Goal: Task Accomplishment & Management: Complete application form

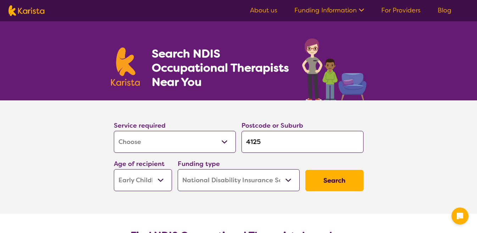
select select "[MEDICAL_DATA]"
select select "EC"
select select "NDIS"
select select "[MEDICAL_DATA]"
select select "EC"
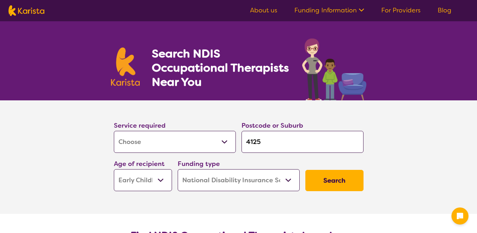
select select "NDIS"
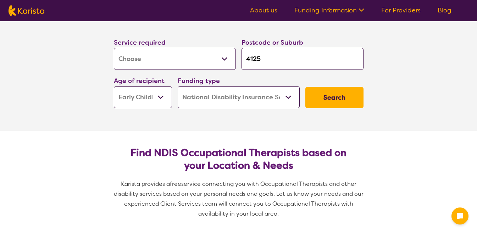
scroll to position [88, 0]
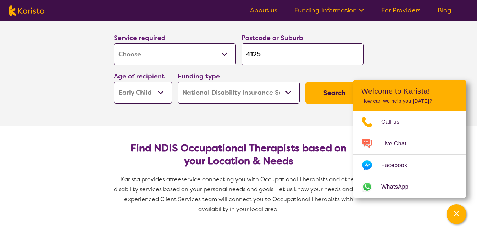
click at [329, 94] on button "Search" at bounding box center [334, 92] width 58 height 21
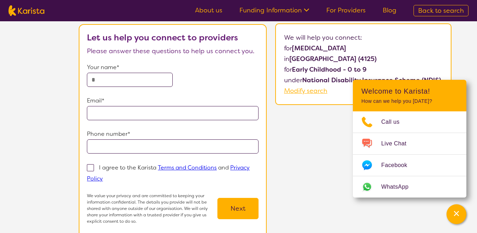
scroll to position [28, 0]
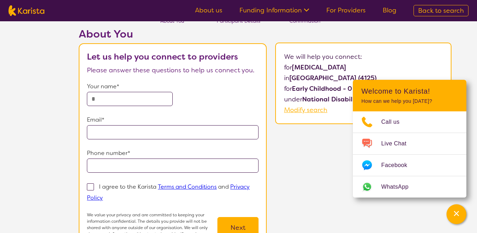
click at [108, 103] on input "text" at bounding box center [130, 99] width 86 height 14
type input "*"
type input "**********"
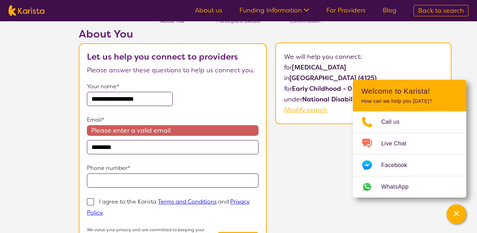
type input "**********"
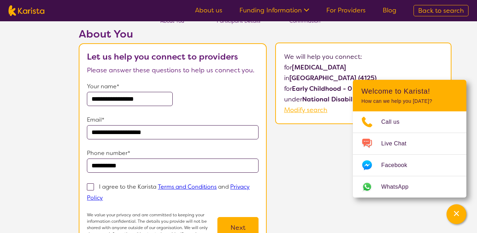
type input "**********"
click at [91, 187] on span at bounding box center [90, 186] width 7 height 7
click at [103, 195] on input "I agree to the Karista Terms and Conditions and Privacy Policy" at bounding box center [105, 197] width 5 height 5
checkbox input "true"
click at [239, 221] on button "Next" at bounding box center [237, 227] width 41 height 21
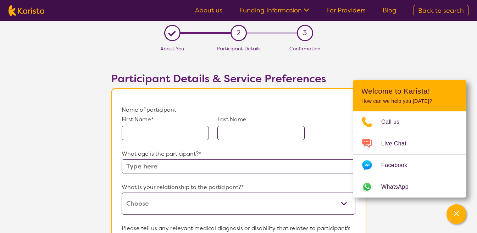
click at [193, 131] on input "text" at bounding box center [165, 133] width 87 height 14
type input "Tazmyn"
type input "Titi"
click at [217, 163] on input "text" at bounding box center [238, 166] width 233 height 14
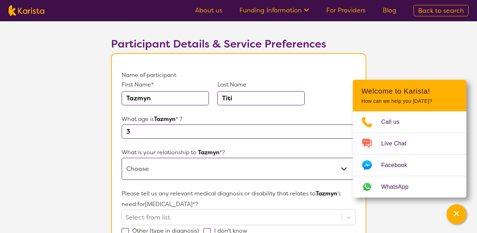
scroll to position [35, 0]
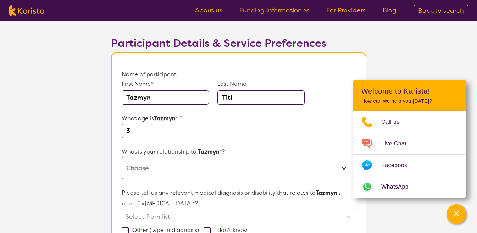
type input "3"
click at [217, 168] on select "This request is for myself I am their parent I am their child I am their spouse…" at bounding box center [238, 168] width 233 height 22
click at [219, 171] on select "This request is for myself I am their parent I am their child I am their spouse…" at bounding box center [238, 168] width 233 height 22
select select "I am their parent"
click at [122, 157] on select "This request is for myself I am their parent I am their child I am their spouse…" at bounding box center [238, 168] width 233 height 22
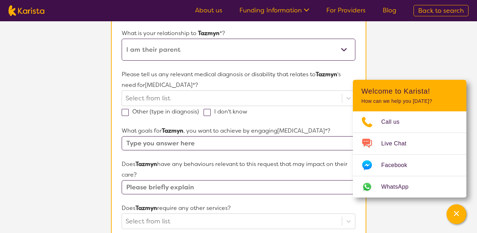
scroll to position [155, 0]
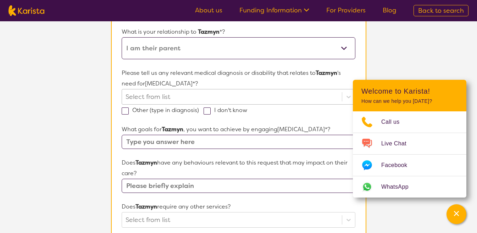
click at [193, 98] on div at bounding box center [232, 97] width 212 height 12
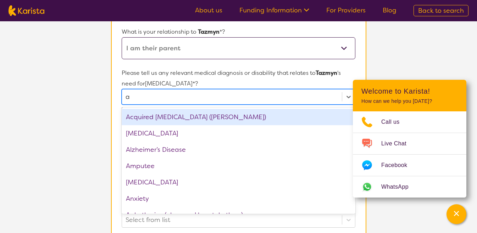
type input "au"
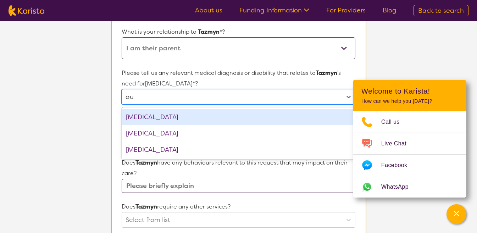
click at [194, 115] on div "[MEDICAL_DATA]" at bounding box center [238, 117] width 233 height 16
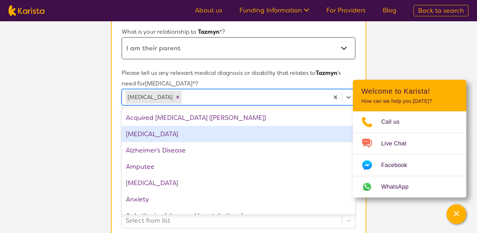
click at [82, 128] on section "L About You 2 Participant Details 3 Confirmation Participant Details & Service …" at bounding box center [238, 173] width 477 height 615
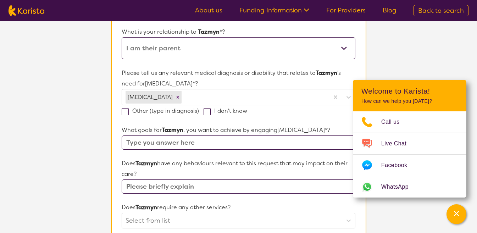
click at [153, 142] on input "text" at bounding box center [238, 142] width 233 height 14
type input "B"
click at [216, 141] on input "Control emotions, Self Care" at bounding box center [238, 142] width 233 height 14
type input "Control emotions, Self Care, Social skills, Sharing"
click at [205, 188] on input "text" at bounding box center [238, 186] width 233 height 14
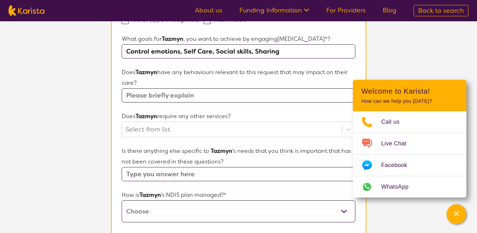
scroll to position [250, 0]
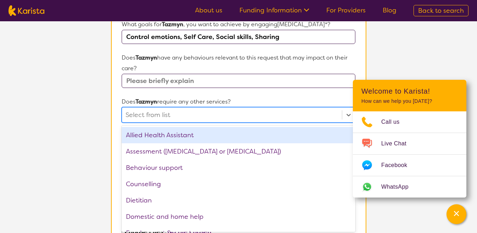
click at [216, 123] on div "option Allied Health Assistant focused, 1 of 21. 21 results available. Use Up a…" at bounding box center [238, 115] width 233 height 16
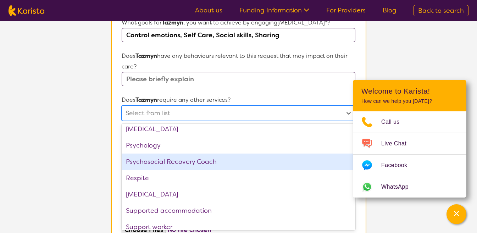
scroll to position [239, 0]
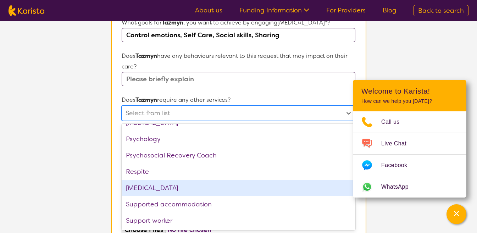
click at [171, 188] on div "[MEDICAL_DATA]" at bounding box center [238, 188] width 233 height 16
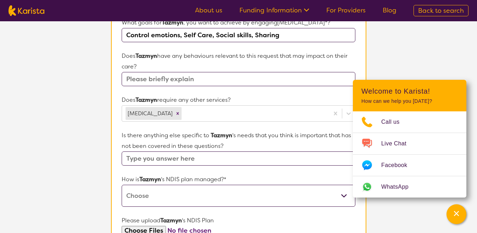
click at [63, 186] on section "L About You 2 Participant Details 3 Confirmation Participant Details & Service …" at bounding box center [238, 67] width 477 height 616
click at [205, 120] on form "Name of participant First Name* Tazmyn Last Name Titi What age is Tazmyn * ? 3 …" at bounding box center [238, 87] width 233 height 490
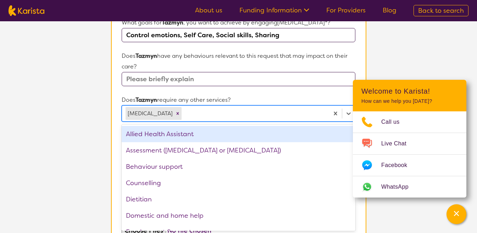
click at [205, 110] on div at bounding box center [254, 113] width 142 height 12
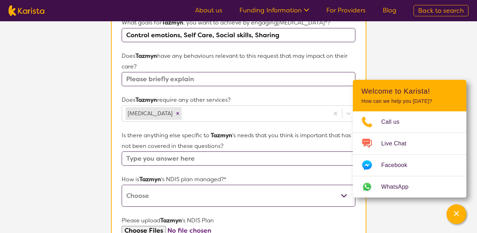
click at [56, 185] on section "L About You 2 Participant Details 3 Confirmation Participant Details & Service …" at bounding box center [238, 67] width 477 height 616
click at [163, 160] on input "text" at bounding box center [238, 158] width 233 height 14
click at [169, 190] on select "Self-managed NDIS plan Managed by a registered plan management provider (not th…" at bounding box center [238, 196] width 233 height 22
select select "Self Managed"
click at [122, 185] on select "Self-managed NDIS plan Managed by a registered plan management provider (not th…" at bounding box center [238, 196] width 233 height 22
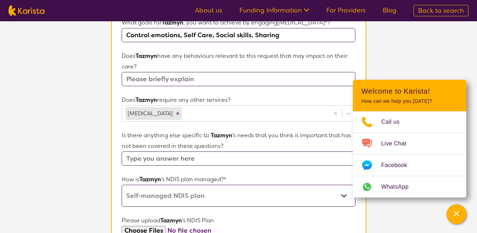
click at [102, 168] on section "L About You 2 Participant Details 3 Confirmation Participant Details & Service …" at bounding box center [238, 67] width 477 height 616
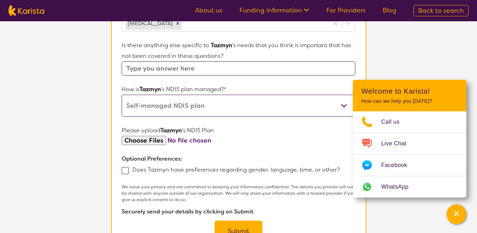
scroll to position [379, 0]
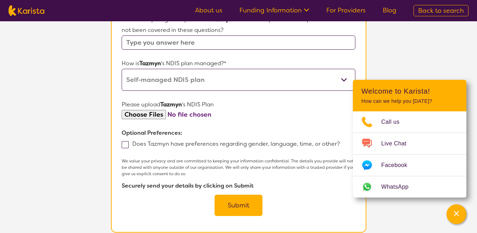
click at [156, 113] on input "file" at bounding box center [238, 115] width 233 height 10
click at [124, 143] on span at bounding box center [125, 144] width 7 height 7
click at [340, 143] on input "Does Tazmyn have preferences regarding gender, language, time, or other?" at bounding box center [342, 143] width 5 height 5
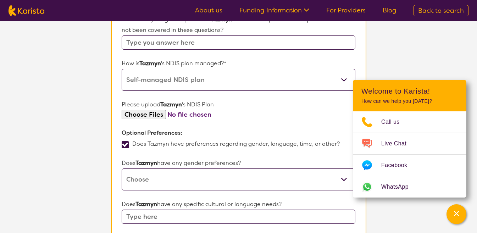
click at [124, 143] on span at bounding box center [125, 144] width 7 height 7
click at [340, 143] on input "Does Tazmyn have preferences regarding gender, language, time, or other?" at bounding box center [342, 143] width 5 height 5
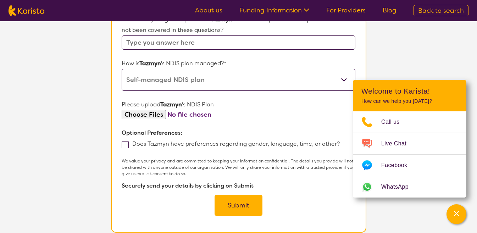
click at [122, 143] on span at bounding box center [125, 144] width 7 height 7
click at [340, 143] on input "Does Tazmyn have preferences regarding gender, language, time, or other?" at bounding box center [342, 143] width 5 height 5
checkbox input "true"
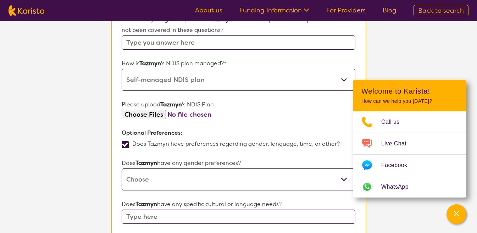
click at [152, 176] on select "[DEMOGRAPHIC_DATA] [DEMOGRAPHIC_DATA] Other No Preference" at bounding box center [238, 179] width 233 height 22
select select "[DEMOGRAPHIC_DATA]"
click at [122, 168] on select "[DEMOGRAPHIC_DATA] [DEMOGRAPHIC_DATA] Other No Preference" at bounding box center [238, 179] width 233 height 22
click at [179, 219] on input "text" at bounding box center [238, 217] width 233 height 14
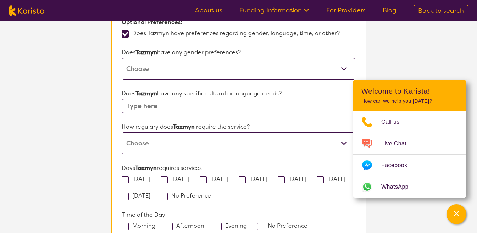
scroll to position [490, 0]
drag, startPoint x: 186, startPoint y: 156, endPoint x: 179, endPoint y: 139, distance: 18.4
click at [179, 139] on select "Daily Twice a week Weekly Every fortnight Monthly Other" at bounding box center [238, 143] width 233 height 22
select select "Weekly"
click at [122, 132] on select "Daily Twice a week Weekly Every fortnight Monthly Other" at bounding box center [238, 143] width 233 height 22
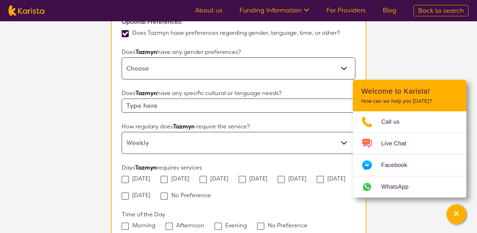
click at [124, 179] on span at bounding box center [125, 179] width 7 height 7
click at [150, 179] on input "[DATE]" at bounding box center [152, 178] width 5 height 5
checkbox input "true"
click at [285, 179] on span at bounding box center [281, 179] width 7 height 7
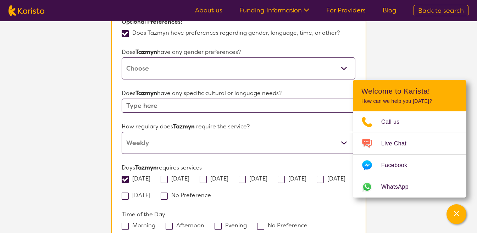
click at [311, 179] on input "[DATE]" at bounding box center [308, 178] width 5 height 5
checkbox input "true"
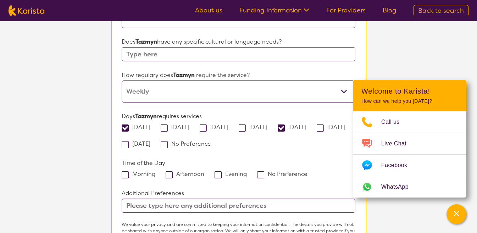
scroll to position [560, 0]
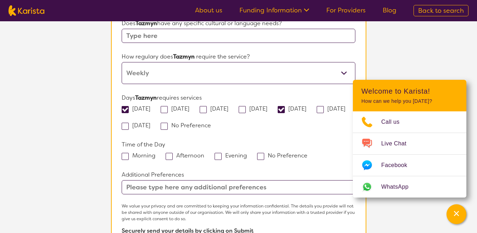
click at [125, 159] on span at bounding box center [125, 156] width 7 height 7
click at [155, 157] on input "Morning" at bounding box center [157, 155] width 5 height 5
checkbox input "true"
click at [156, 186] on input "text" at bounding box center [238, 187] width 233 height 14
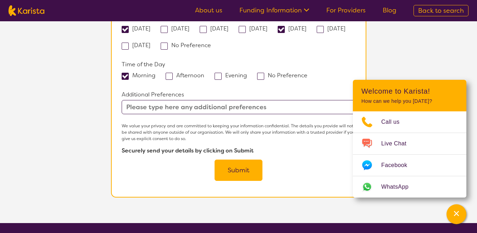
scroll to position [652, 0]
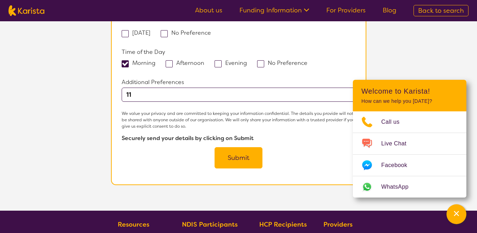
type input "1"
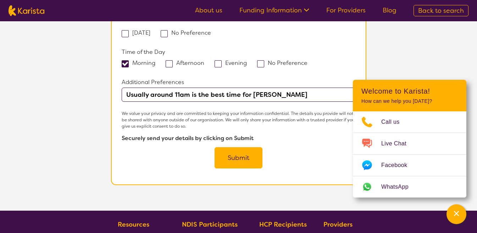
type input "Usually around 11am is the best time for [PERSON_NAME]"
click at [229, 157] on button "Submit" at bounding box center [239, 157] width 48 height 21
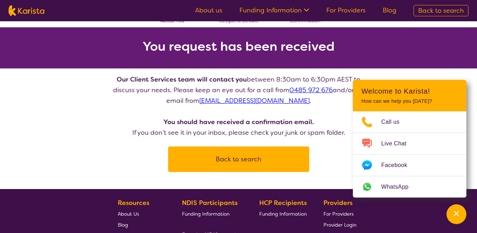
scroll to position [22, 0]
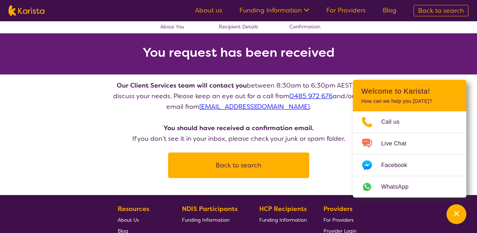
click at [284, 165] on button "Back to search" at bounding box center [239, 165] width 124 height 21
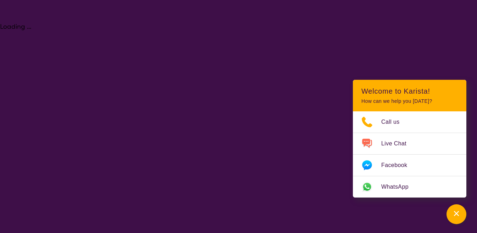
select select "[MEDICAL_DATA]"
select select "EC"
select select "NDIS"
select select "[MEDICAL_DATA]"
select select "EC"
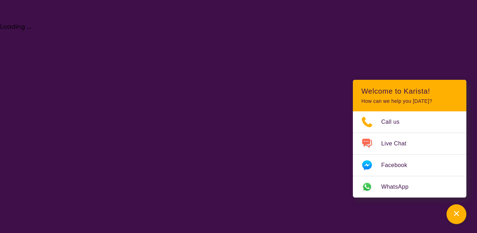
select select "NDIS"
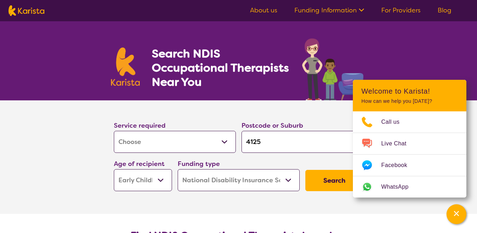
click at [346, 183] on button "Search" at bounding box center [334, 180] width 58 height 21
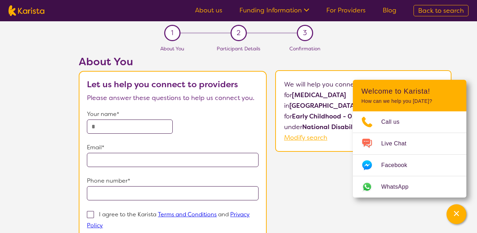
click at [456, 9] on span "Back to search" at bounding box center [441, 10] width 46 height 9
select select "[MEDICAL_DATA]"
select select "EC"
select select "NDIS"
select select "[MEDICAL_DATA]"
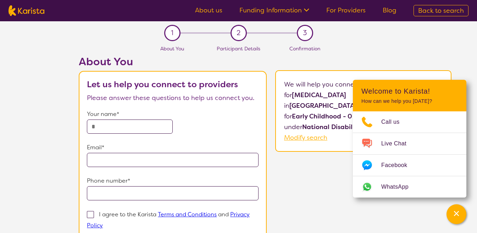
select select "EC"
select select "NDIS"
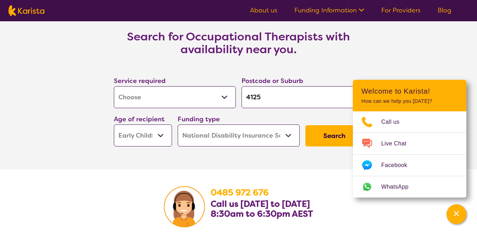
scroll to position [1029, 0]
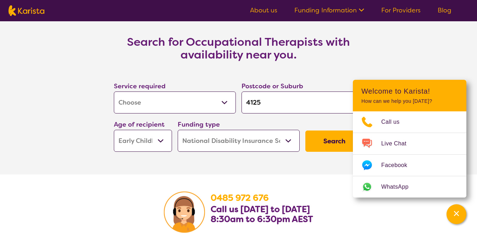
click at [322, 138] on button "Search" at bounding box center [334, 140] width 58 height 21
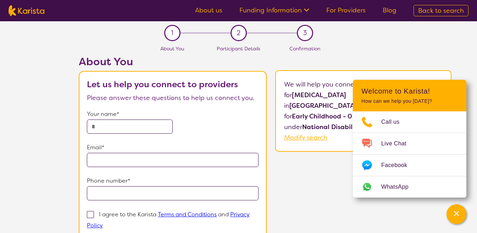
select select "[MEDICAL_DATA]"
select select "EC"
select select "NDIS"
select select "[MEDICAL_DATA]"
select select "EC"
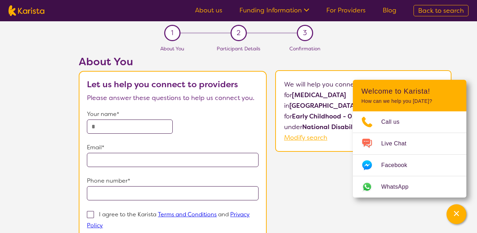
select select "NDIS"
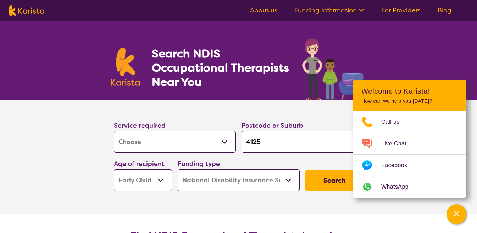
scroll to position [1029, 0]
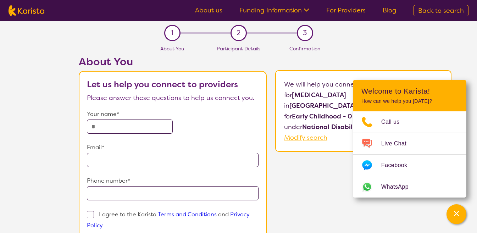
select select "[MEDICAL_DATA]"
select select "EC"
select select "NDIS"
select select "[MEDICAL_DATA]"
select select "EC"
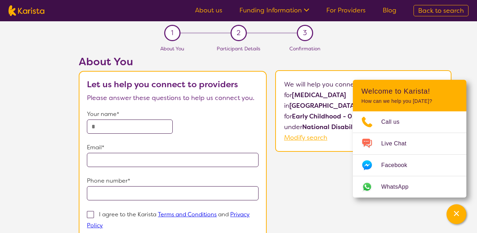
select select "NDIS"
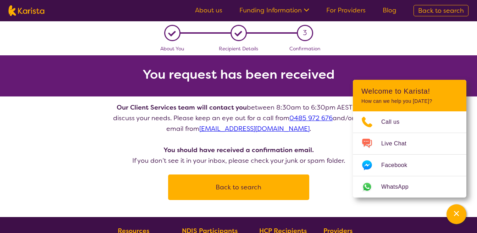
scroll to position [22, 0]
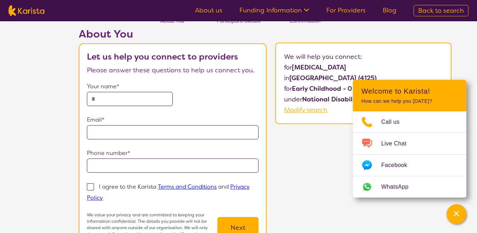
select select "[MEDICAL_DATA]"
select select "EC"
select select "NDIS"
select select "[MEDICAL_DATA]"
select select "EC"
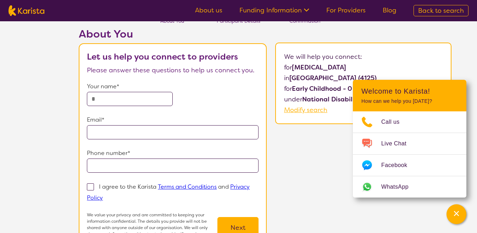
select select "NDIS"
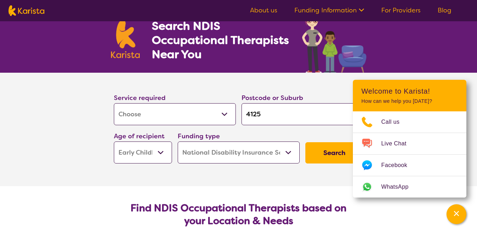
scroll to position [88, 0]
